Goal: Information Seeking & Learning: Compare options

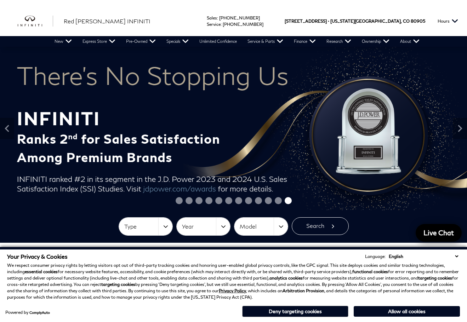
drag, startPoint x: 308, startPoint y: 312, endPoint x: 322, endPoint y: 298, distance: 19.5
click at [308, 312] on button "Deny targeting cookies" at bounding box center [295, 311] width 106 height 11
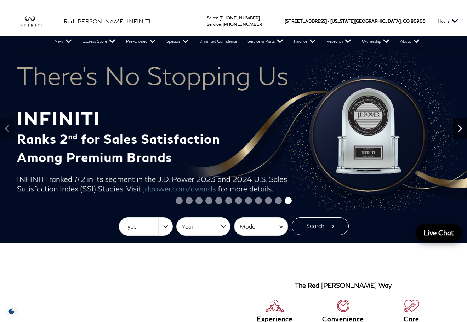
click at [461, 131] on icon "Next" at bounding box center [459, 128] width 14 height 14
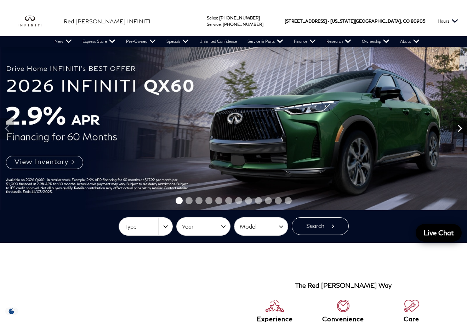
click at [461, 131] on icon "Next" at bounding box center [459, 128] width 14 height 14
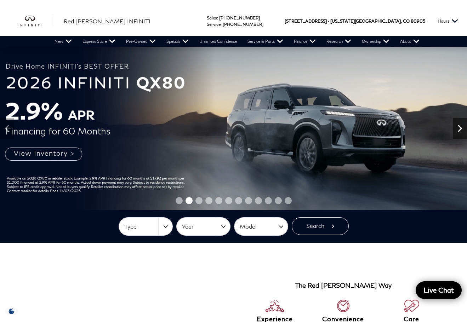
click at [461, 131] on icon "Next" at bounding box center [459, 128] width 14 height 14
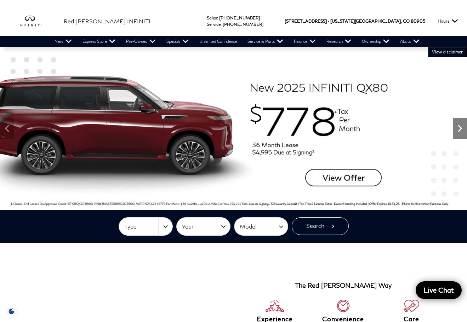
click at [461, 131] on icon "Next" at bounding box center [459, 128] width 14 height 14
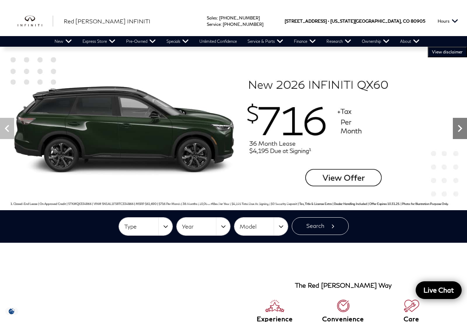
click at [461, 131] on icon "Next" at bounding box center [459, 128] width 14 height 14
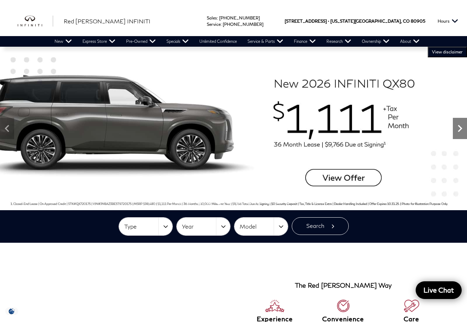
click at [461, 131] on icon "Next" at bounding box center [459, 128] width 14 height 14
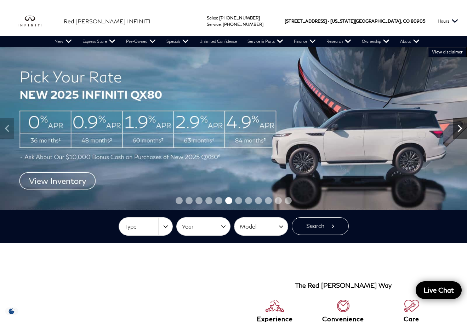
click at [461, 131] on icon "Next" at bounding box center [459, 128] width 14 height 14
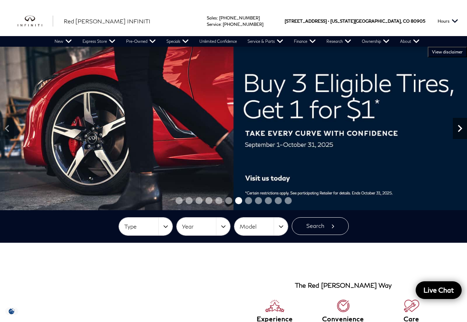
click at [461, 131] on icon "Next" at bounding box center [459, 128] width 14 height 14
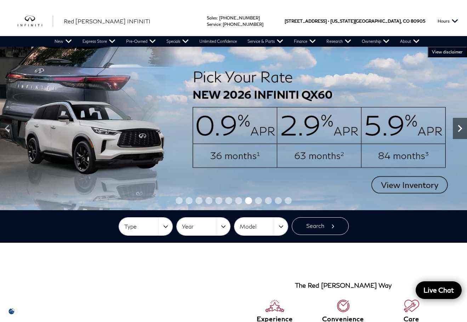
click at [461, 131] on icon "Next" at bounding box center [459, 128] width 14 height 14
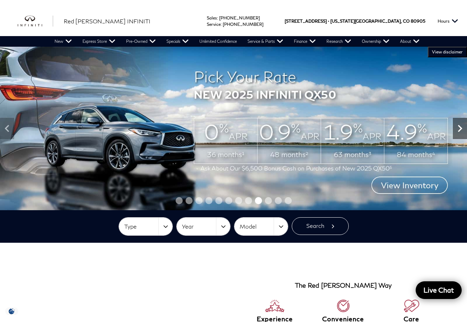
click at [461, 131] on icon "Next" at bounding box center [459, 128] width 14 height 14
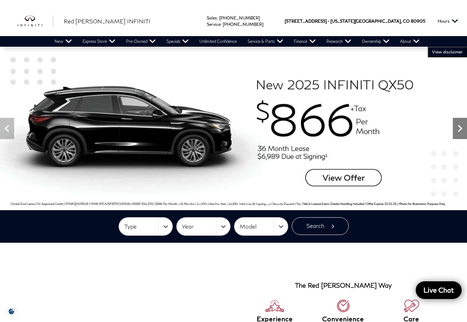
click at [461, 131] on icon "Next" at bounding box center [459, 128] width 14 height 14
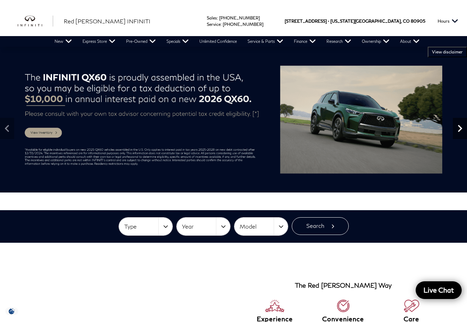
click at [461, 131] on icon "Next" at bounding box center [459, 128] width 14 height 14
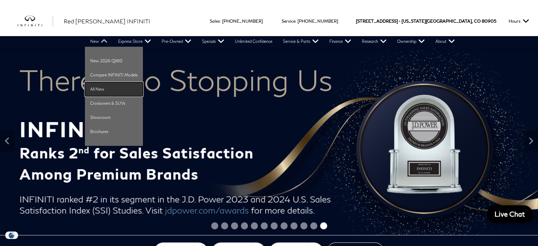
click at [104, 89] on link "All New" at bounding box center [114, 89] width 58 height 14
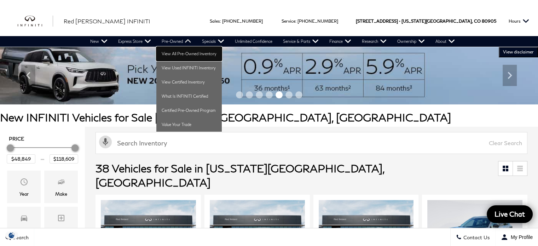
click at [176, 55] on link "View All Pre-Owned Inventory" at bounding box center [188, 54] width 65 height 14
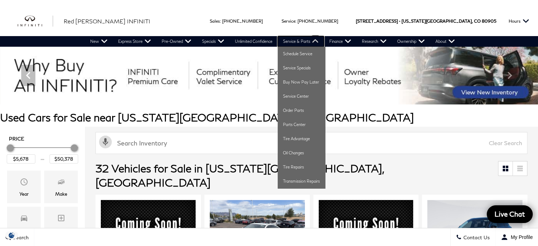
click at [297, 39] on link "Service & Parts" at bounding box center [301, 41] width 46 height 11
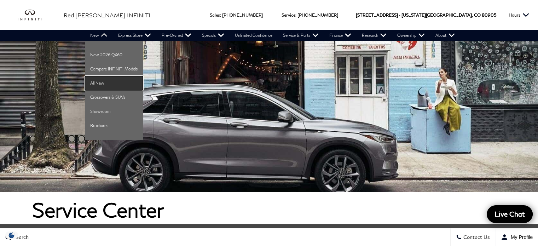
click at [99, 83] on link "All New" at bounding box center [114, 83] width 58 height 14
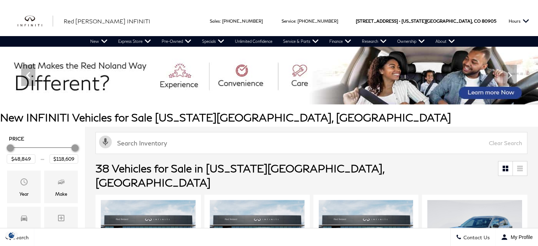
click at [21, 189] on span "Year" at bounding box center [24, 183] width 8 height 14
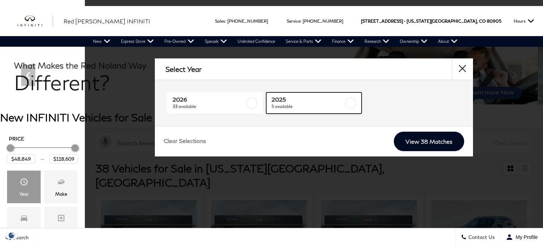
click at [300, 97] on span "2025" at bounding box center [308, 99] width 72 height 7
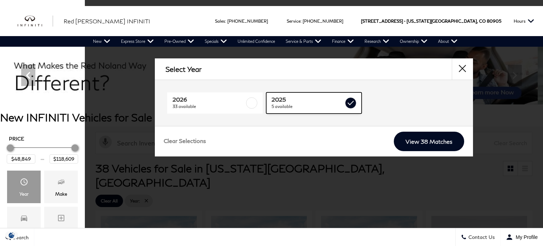
type input "$83,614"
checkbox input "true"
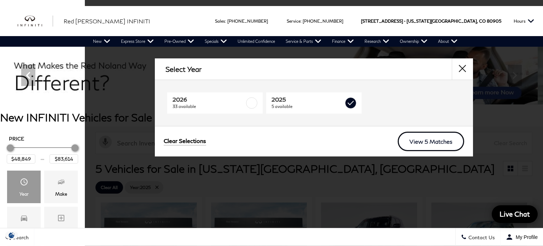
click at [439, 139] on link "View 5 Matches" at bounding box center [431, 141] width 67 height 19
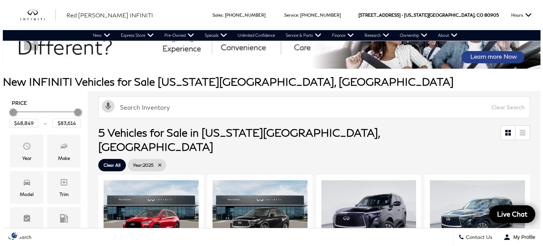
scroll to position [71, 0]
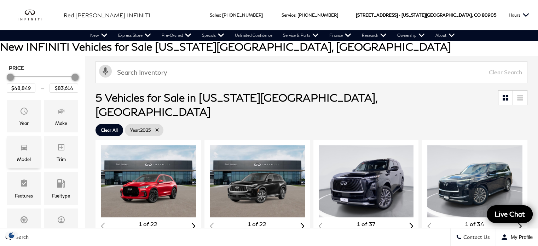
click at [30, 158] on div "Model" at bounding box center [24, 159] width 14 height 8
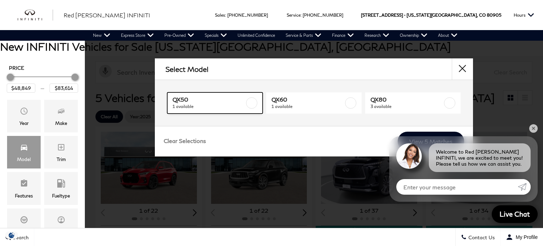
click at [211, 103] on span "1 available" at bounding box center [209, 106] width 72 height 7
type input "$48,849"
checkbox input "true"
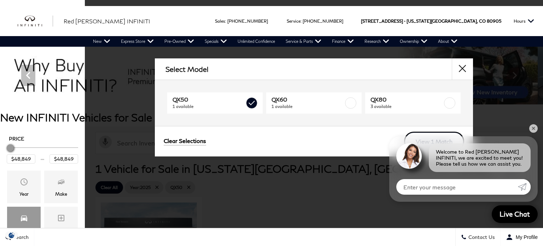
click at [433, 135] on link "View 1 Match" at bounding box center [434, 141] width 60 height 19
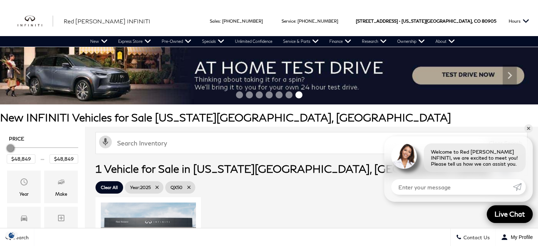
click at [191, 186] on icon at bounding box center [189, 187] width 6 height 6
type input "$83,614"
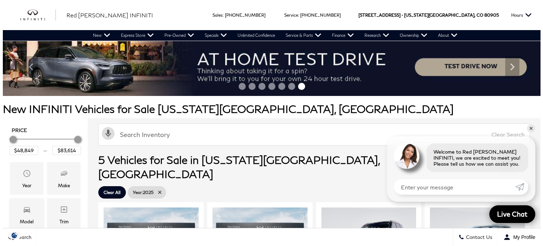
scroll to position [35, 0]
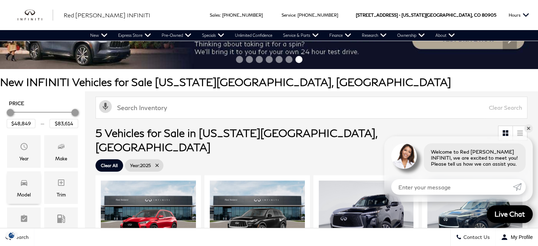
click at [23, 187] on span "Model" at bounding box center [24, 184] width 8 height 14
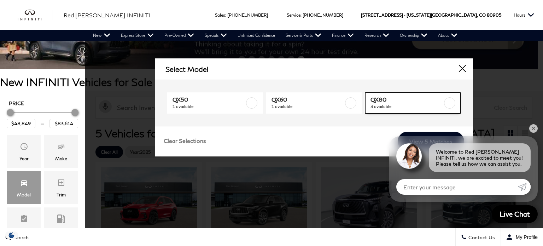
click at [375, 106] on span "3 available" at bounding box center [407, 106] width 72 height 7
type input "$81,389"
checkbox input "true"
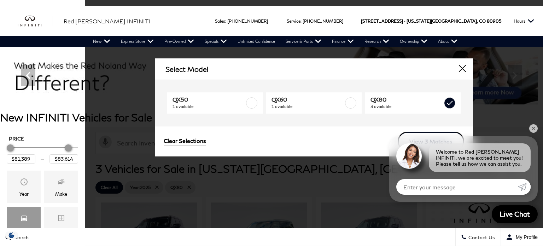
click at [418, 132] on link "View 3 Matches" at bounding box center [431, 141] width 67 height 19
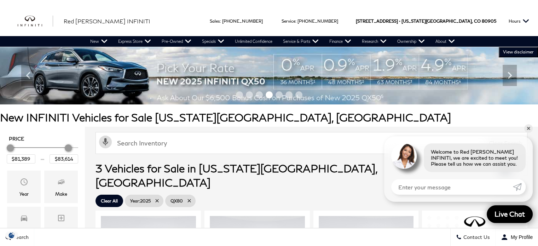
click at [190, 198] on icon at bounding box center [189, 201] width 6 height 6
type input "$48,849"
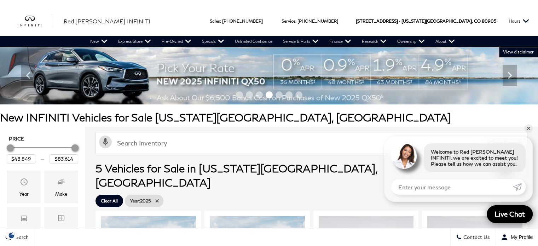
click at [156, 198] on icon at bounding box center [157, 201] width 6 height 6
type input "$118,609"
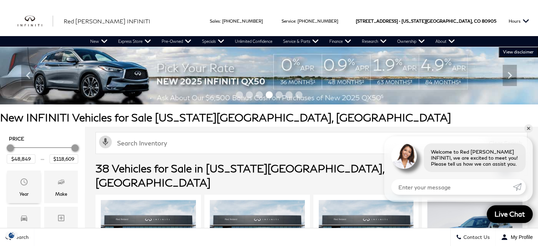
click at [17, 183] on div "Year" at bounding box center [24, 187] width 34 height 33
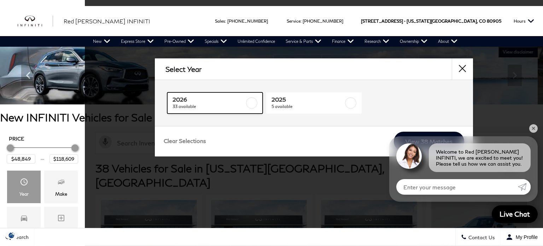
click at [214, 96] on span "2026" at bounding box center [209, 99] width 72 height 7
type input "$53,084"
checkbox input "true"
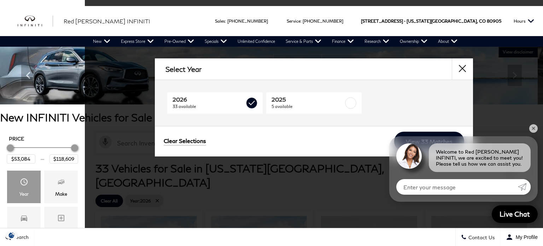
click at [427, 131] on div "Clear Selections View 33 Matches" at bounding box center [314, 141] width 318 height 30
click at [431, 133] on link "View 33 Matches" at bounding box center [429, 141] width 70 height 19
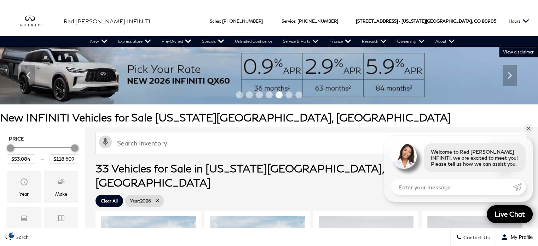
click at [18, 218] on div "Model" at bounding box center [24, 223] width 34 height 33
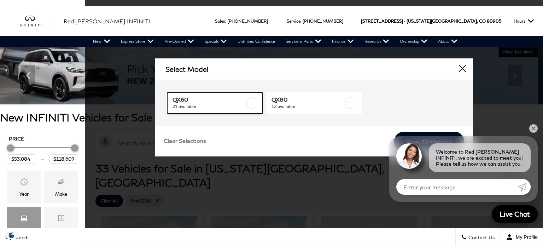
click at [195, 108] on span "21 available" at bounding box center [209, 106] width 72 height 7
type input "$70,224"
checkbox input "true"
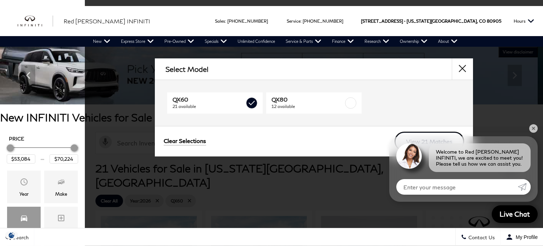
click at [422, 133] on link "View 21 Matches" at bounding box center [430, 141] width 70 height 19
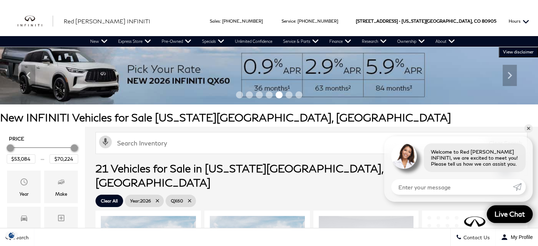
click at [519, 25] on button "Hours" at bounding box center [519, 21] width 28 height 30
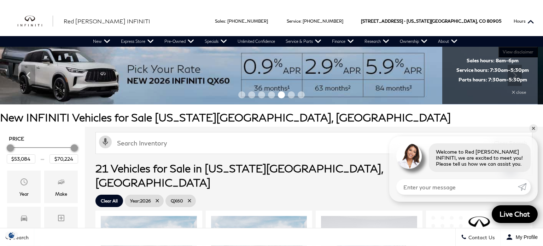
click at [517, 25] on button "Hours" at bounding box center [524, 21] width 28 height 30
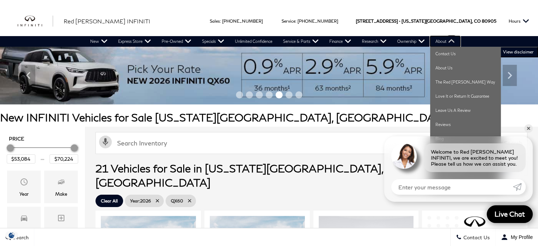
click at [449, 39] on link "About" at bounding box center [445, 41] width 30 height 11
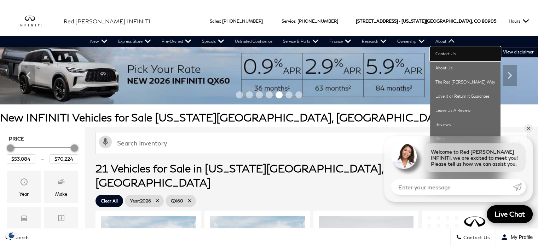
click at [447, 56] on link "Contact Us" at bounding box center [465, 54] width 70 height 14
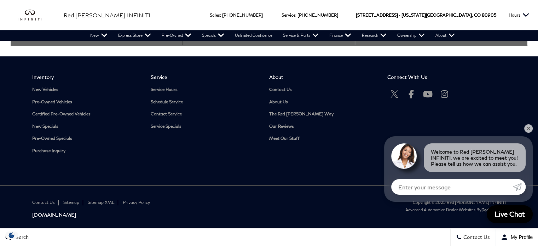
scroll to position [553, 0]
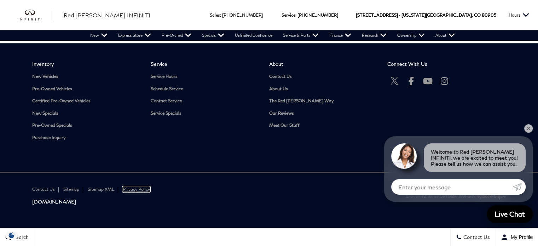
click at [133, 190] on link "Privacy Policy" at bounding box center [136, 188] width 27 height 5
